Goal: Task Accomplishment & Management: Use online tool/utility

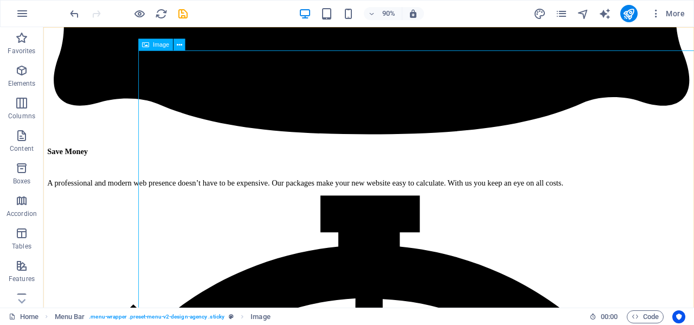
scroll to position [3555, 0]
click at [24, 16] on icon "button" at bounding box center [22, 13] width 13 height 13
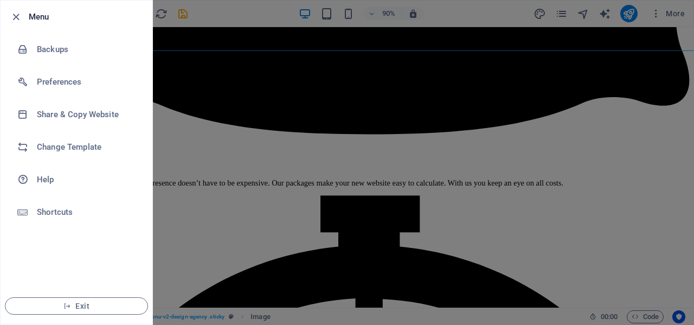
click at [422, 141] on div at bounding box center [347, 162] width 694 height 325
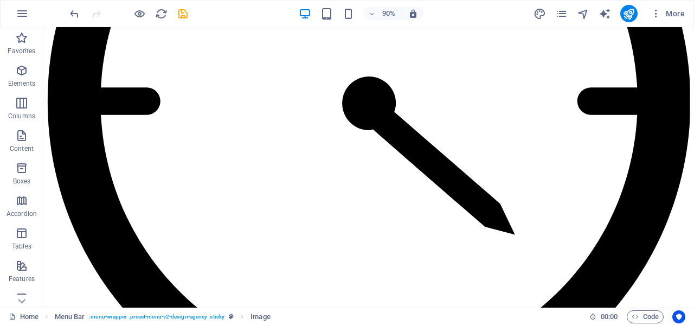
scroll to position [4083, 0]
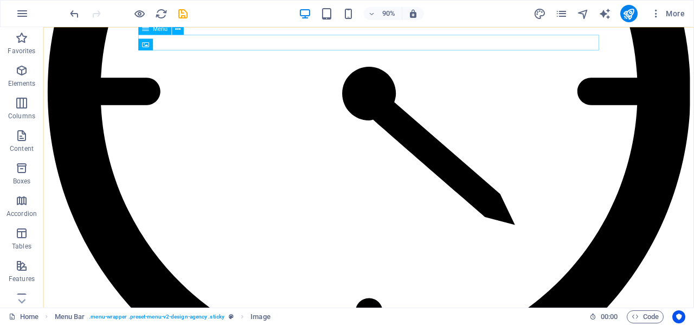
select select
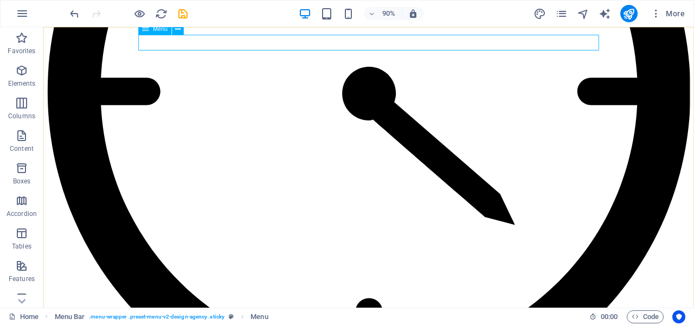
select select
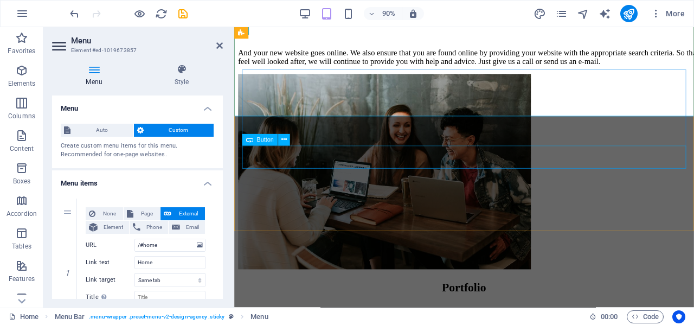
scroll to position [4890, 0]
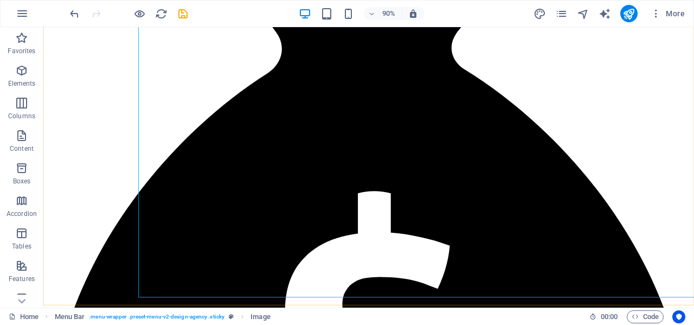
scroll to position [2975, 0]
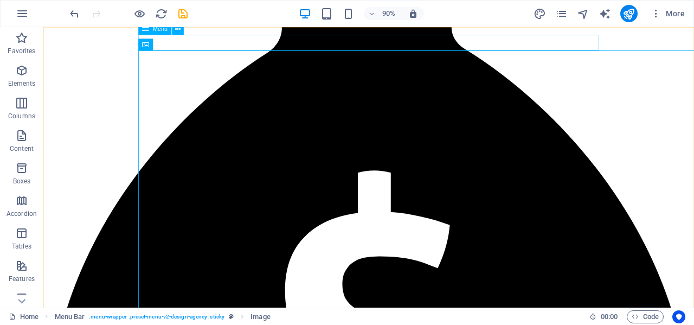
select select
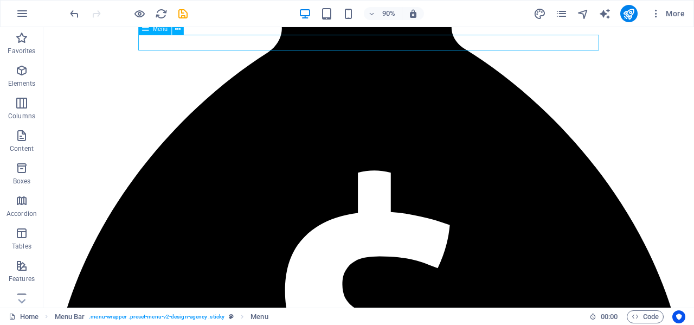
select select
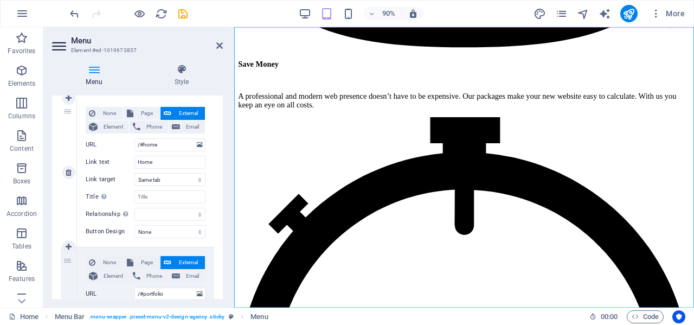
scroll to position [101, 0]
